Goal: Find specific fact

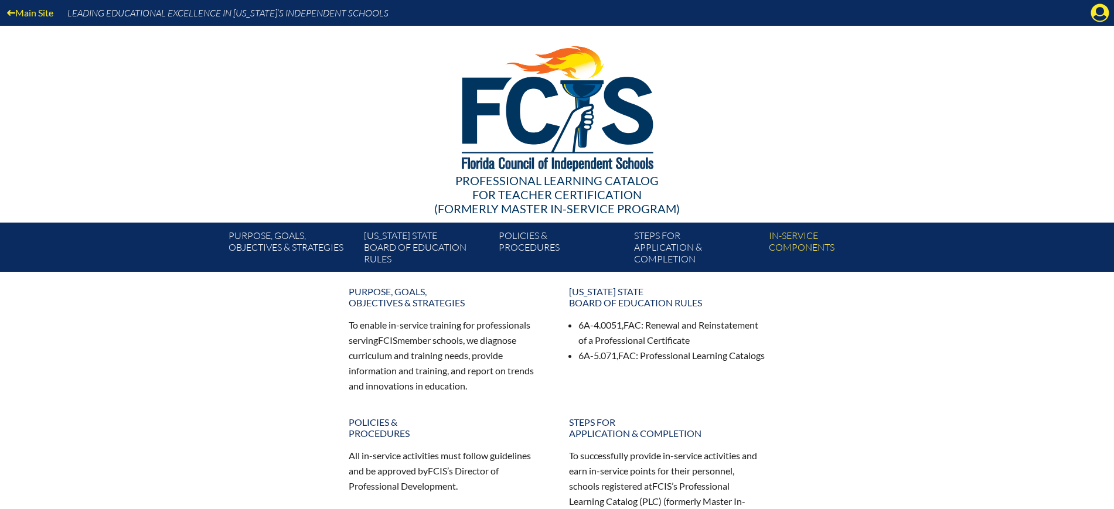
drag, startPoint x: 1101, startPoint y: 6, endPoint x: 1061, endPoint y: 41, distance: 53.2
click at [1100, 8] on icon "Manage Account" at bounding box center [1100, 13] width 19 height 19
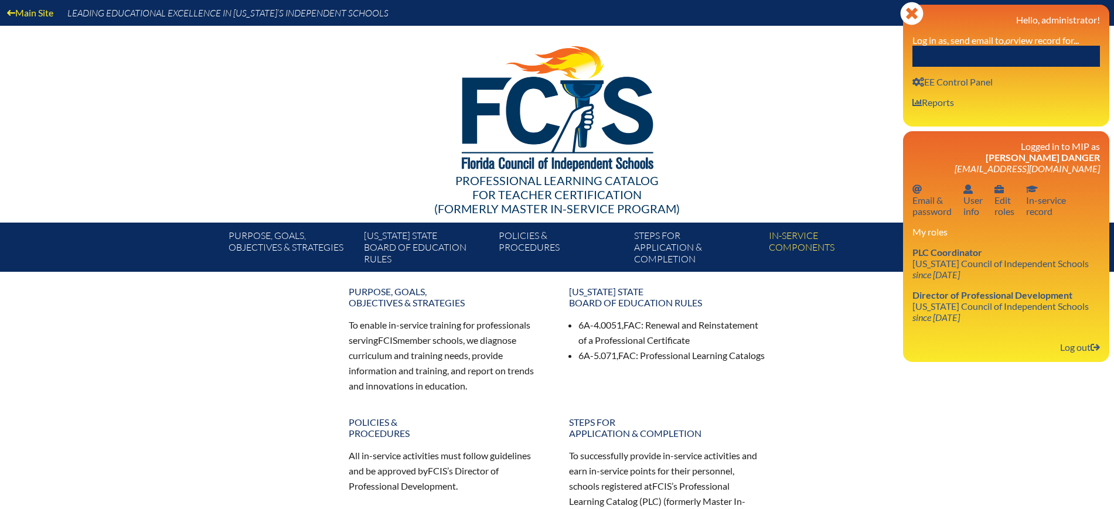
click at [1045, 51] on input "text" at bounding box center [1007, 56] width 188 height 21
paste input "Katy Kelly"
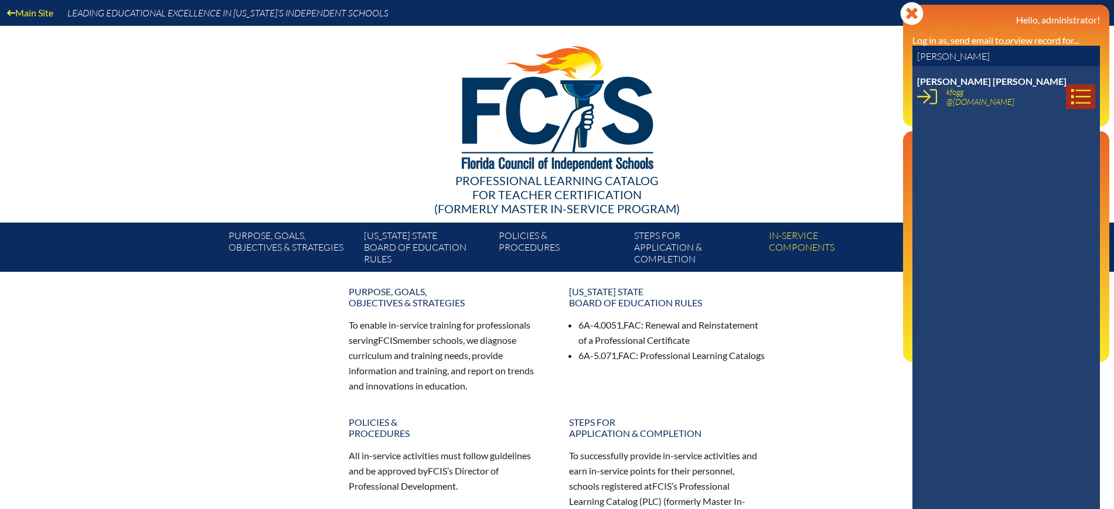
type input "Katy Kelly"
click at [1071, 96] on icon at bounding box center [1081, 97] width 20 height 20
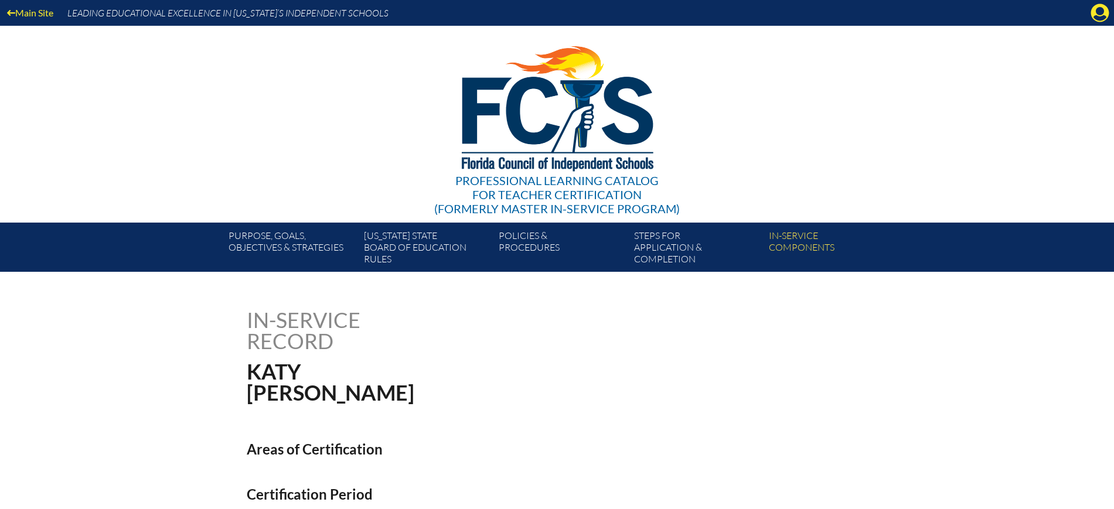
scroll to position [293, 0]
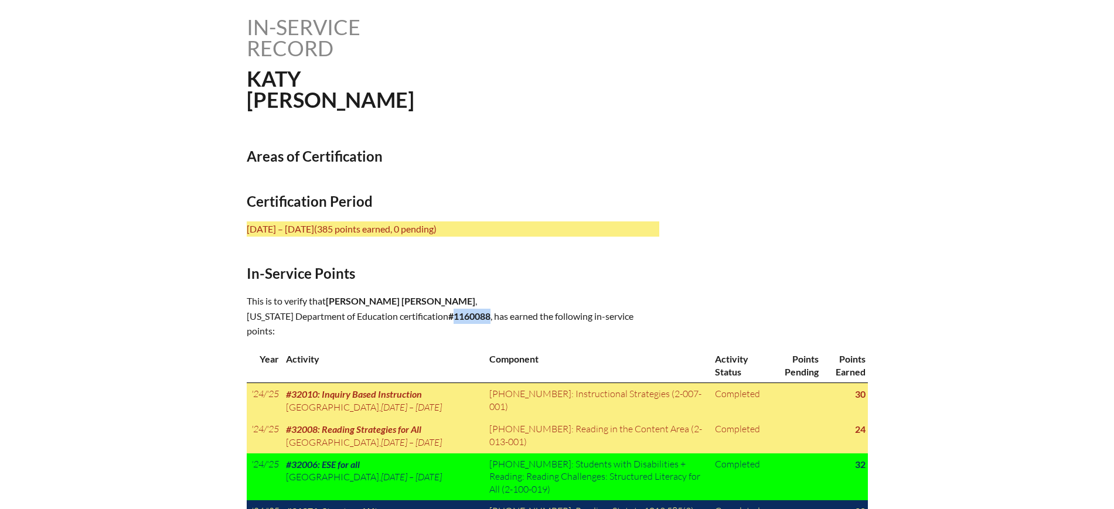
drag, startPoint x: 645, startPoint y: 298, endPoint x: 608, endPoint y: 302, distance: 36.5
click at [608, 302] on p "This is to verify that [PERSON_NAME] [PERSON_NAME] , [US_STATE] Department of E…" at bounding box center [453, 317] width 413 height 46
copy b "1160088"
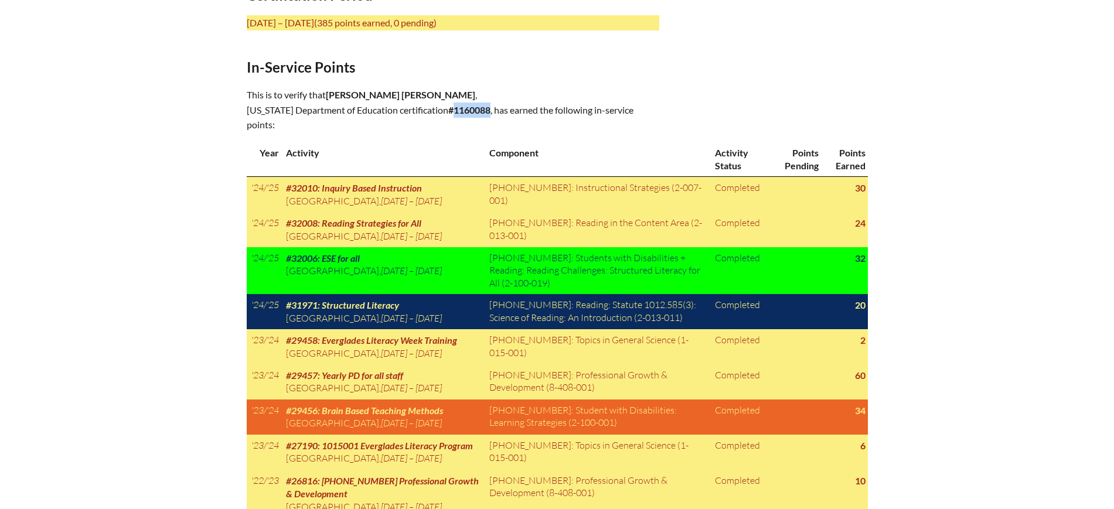
scroll to position [366, 0]
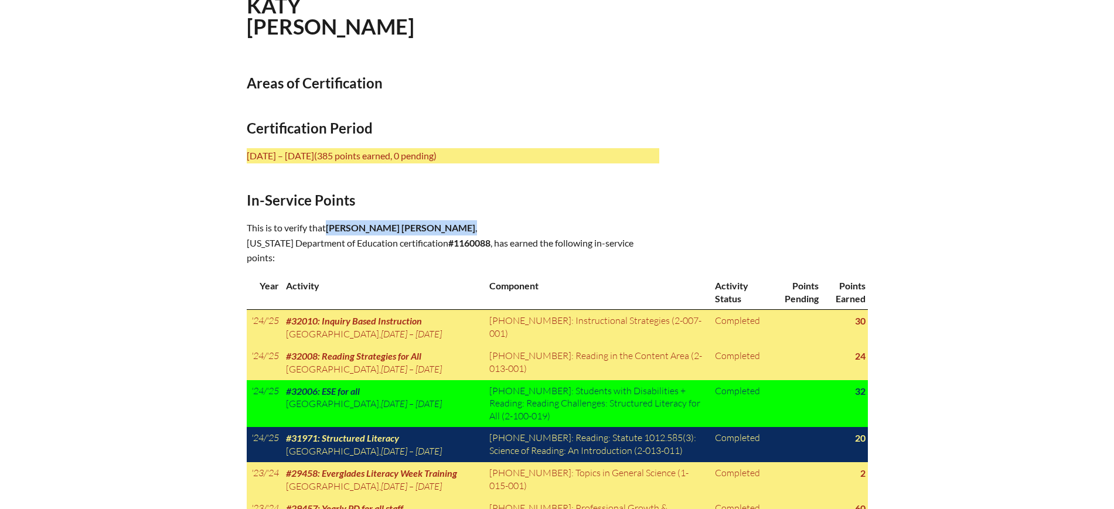
drag, startPoint x: 411, startPoint y: 223, endPoint x: 329, endPoint y: 230, distance: 81.8
click at [330, 230] on p "This is to verify that [PERSON_NAME] [PERSON_NAME] , [US_STATE] Department of E…" at bounding box center [453, 243] width 413 height 46
copy p "[PERSON_NAME] [PERSON_NAME] ,"
drag, startPoint x: 643, startPoint y: 224, endPoint x: 608, endPoint y: 228, distance: 35.4
click at [491, 237] on b "#1160088" at bounding box center [469, 242] width 42 height 11
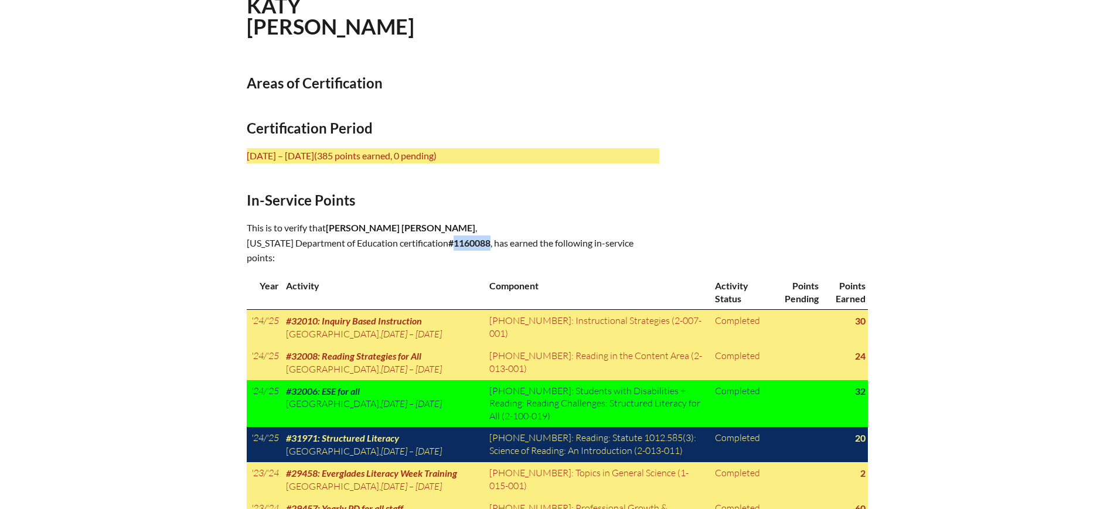
copy b "1160088"
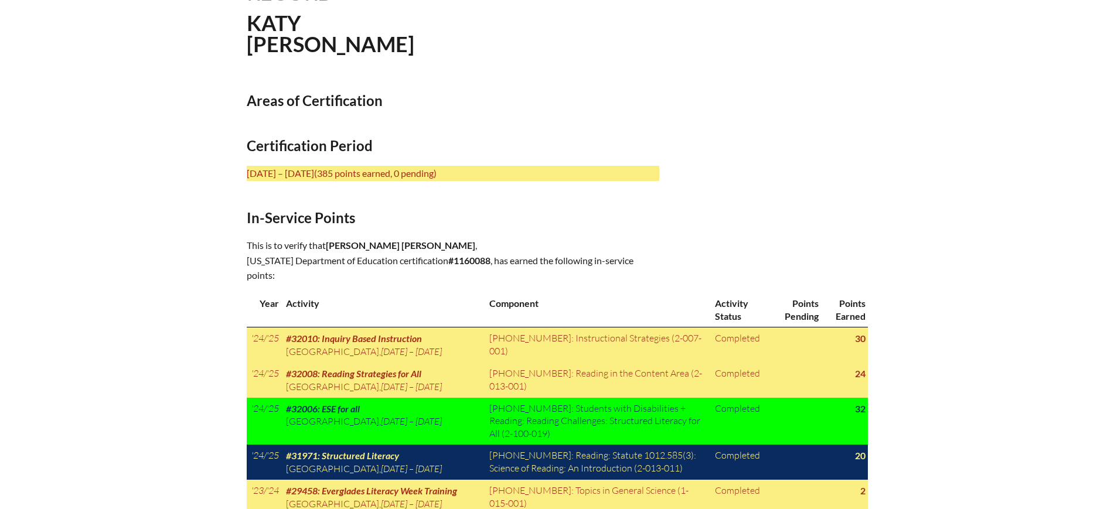
scroll to position [342, 0]
